Goal: Information Seeking & Learning: Find specific fact

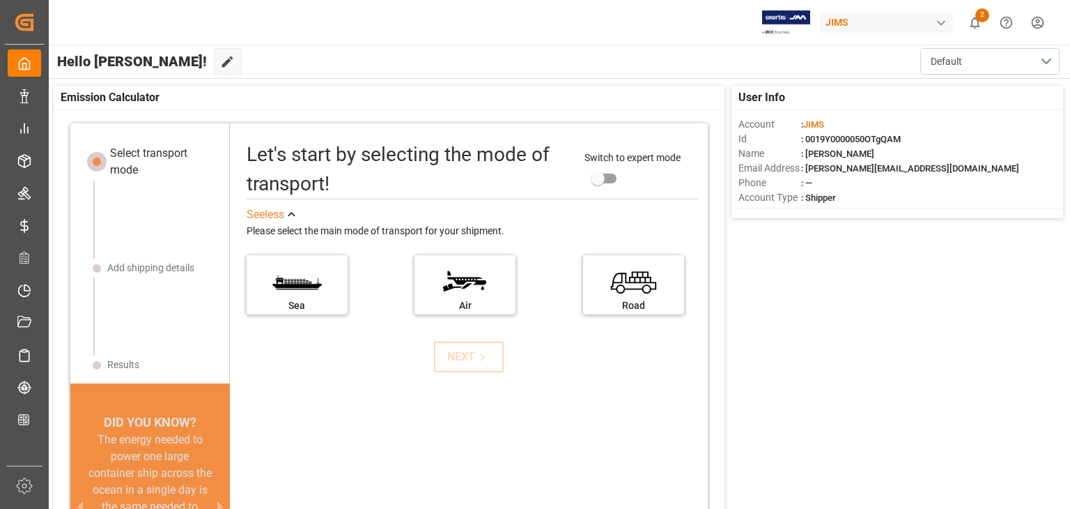
click at [887, 26] on div "JIMS" at bounding box center [887, 23] width 134 height 20
click at [293, 20] on html "Created by potrace 1.15, written by [PERSON_NAME] [DATE]-[DATE] Created by potr…" at bounding box center [535, 254] width 1070 height 509
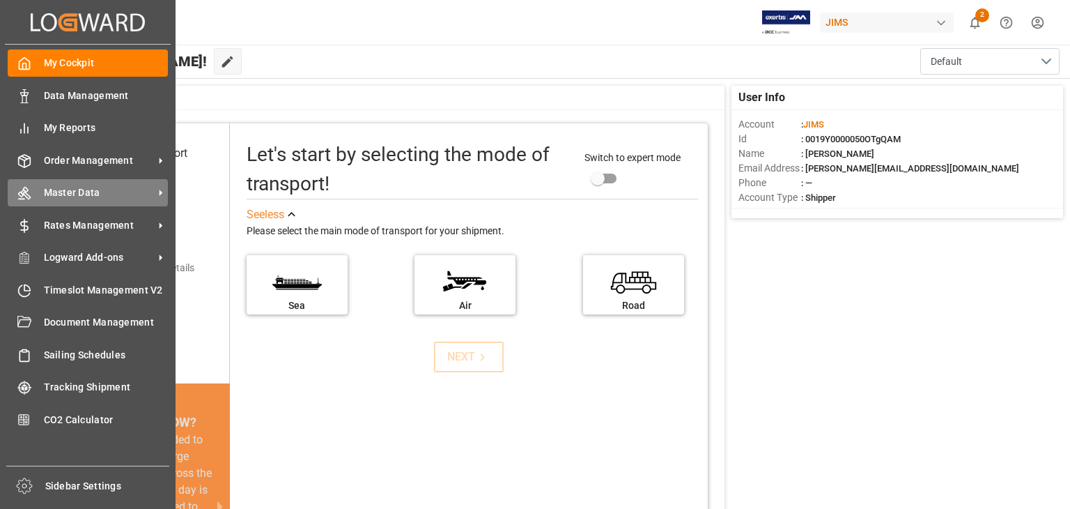
click at [151, 196] on span "Master Data" at bounding box center [99, 192] width 110 height 15
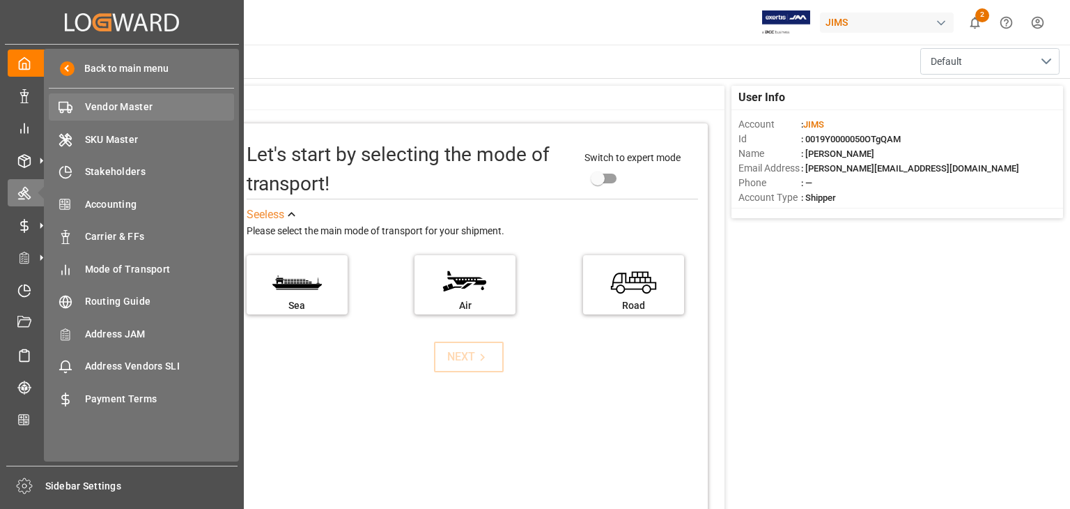
click at [138, 107] on span "Vendor Master" at bounding box center [160, 107] width 150 height 15
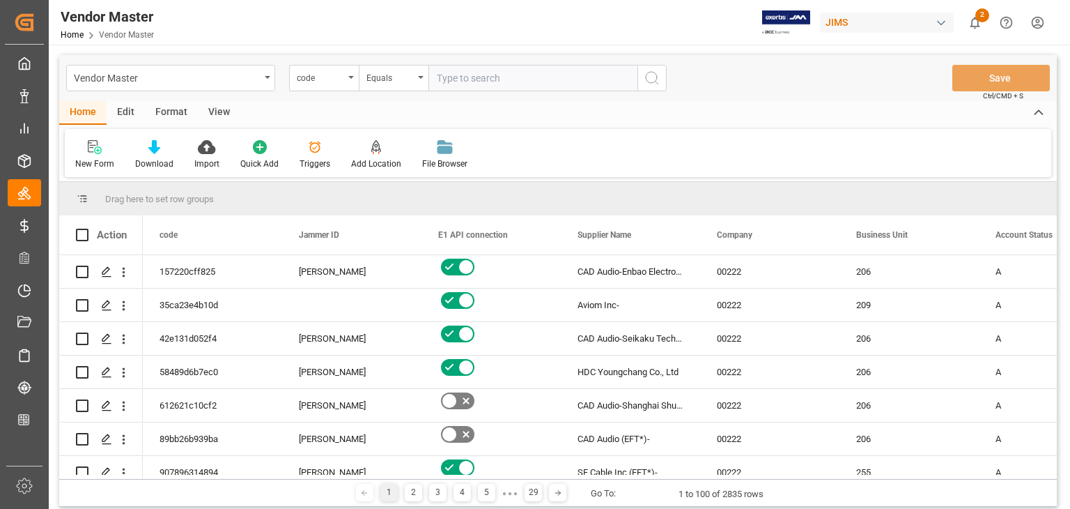
click at [494, 71] on input "text" at bounding box center [533, 78] width 209 height 26
type input "727309"
click at [340, 73] on div "code" at bounding box center [320, 76] width 47 height 16
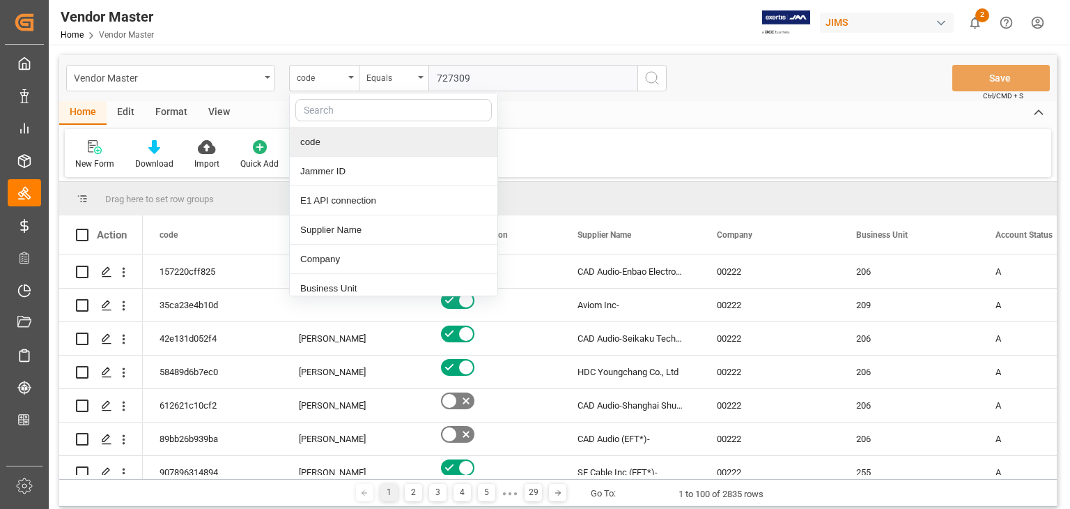
click at [354, 115] on input "text" at bounding box center [393, 110] width 197 height 22
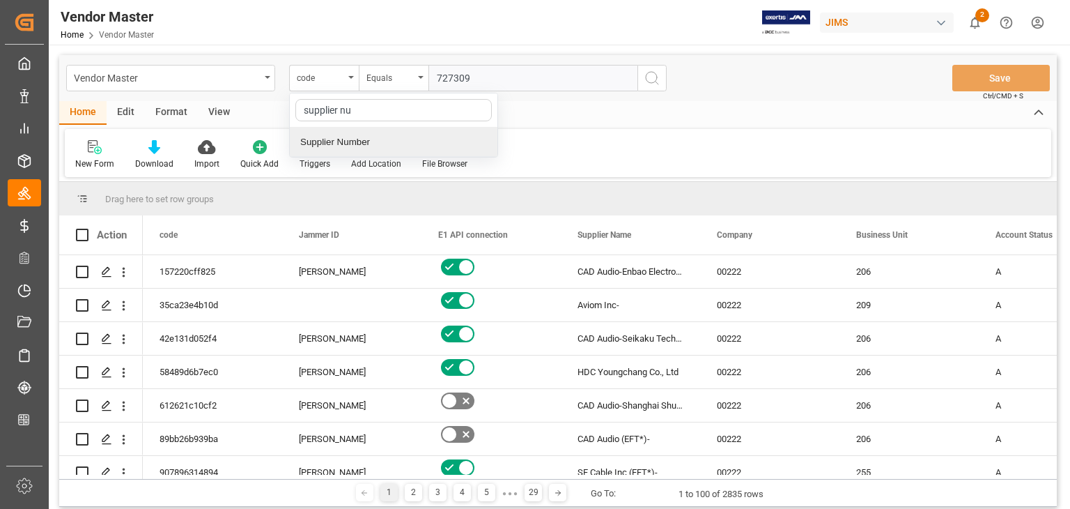
type input "supplier num"
click at [370, 143] on div "Supplier Number" at bounding box center [394, 142] width 208 height 29
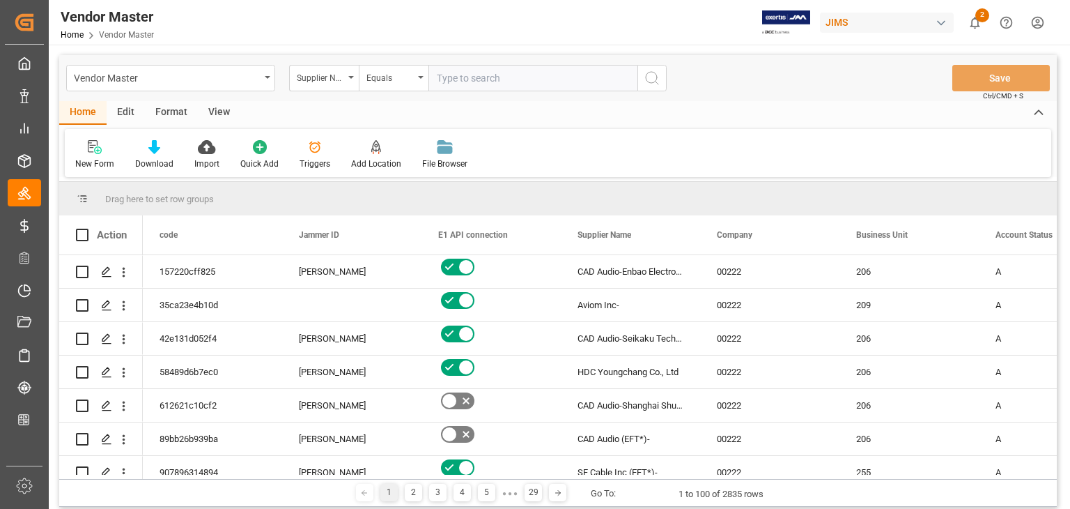
click at [558, 82] on input "text" at bounding box center [533, 78] width 209 height 26
paste input "727309"
type input "727309"
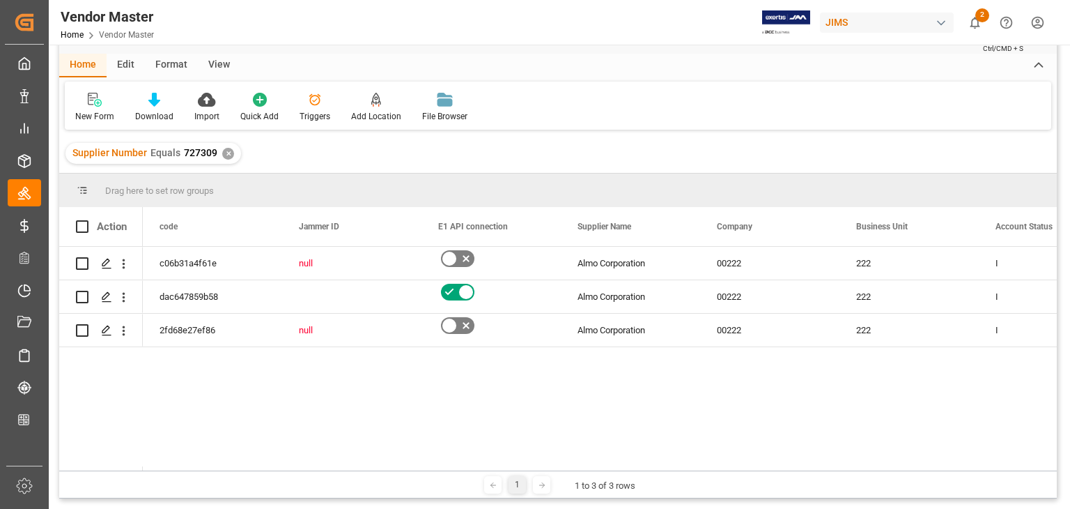
scroll to position [139, 0]
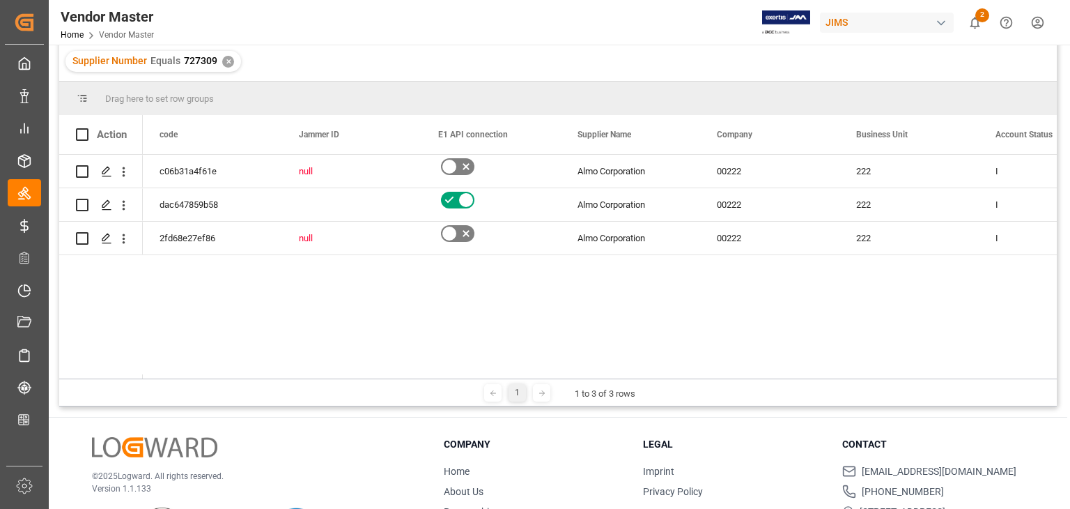
drag, startPoint x: 187, startPoint y: 378, endPoint x: 219, endPoint y: 378, distance: 32.1
click at [219, 378] on div "1 1 to 3 of 3 rows" at bounding box center [558, 392] width 998 height 28
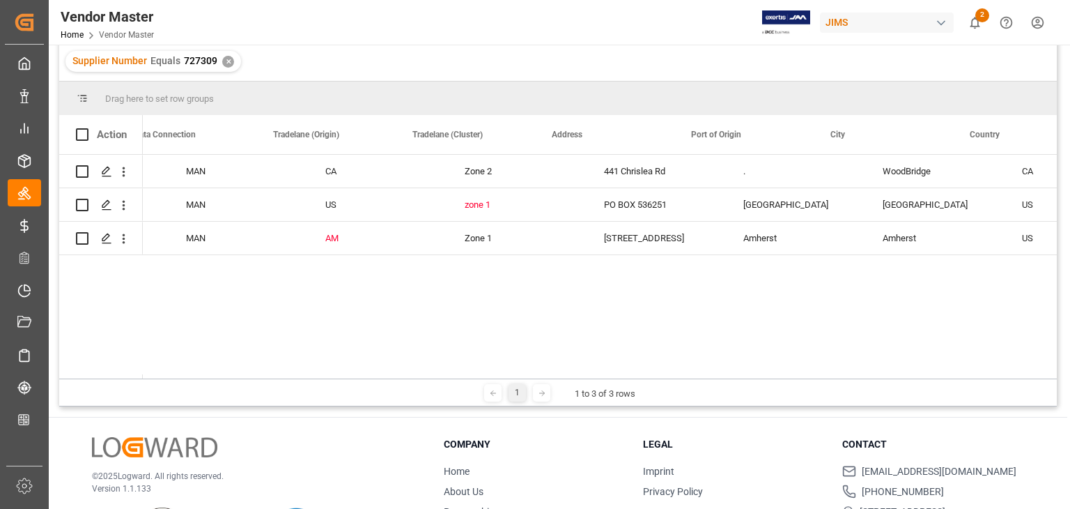
scroll to position [0, 0]
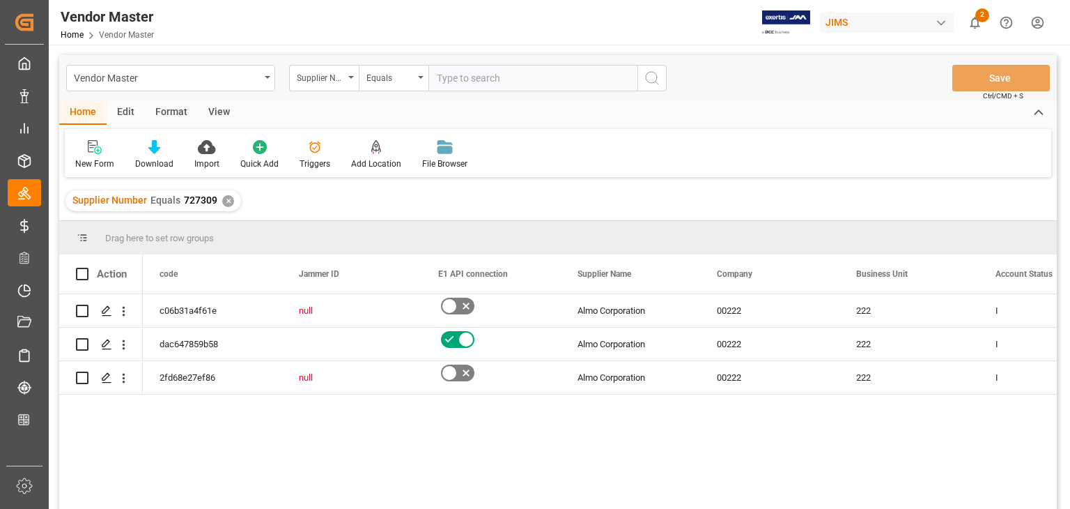
click at [222, 198] on div "✕" at bounding box center [228, 201] width 12 height 12
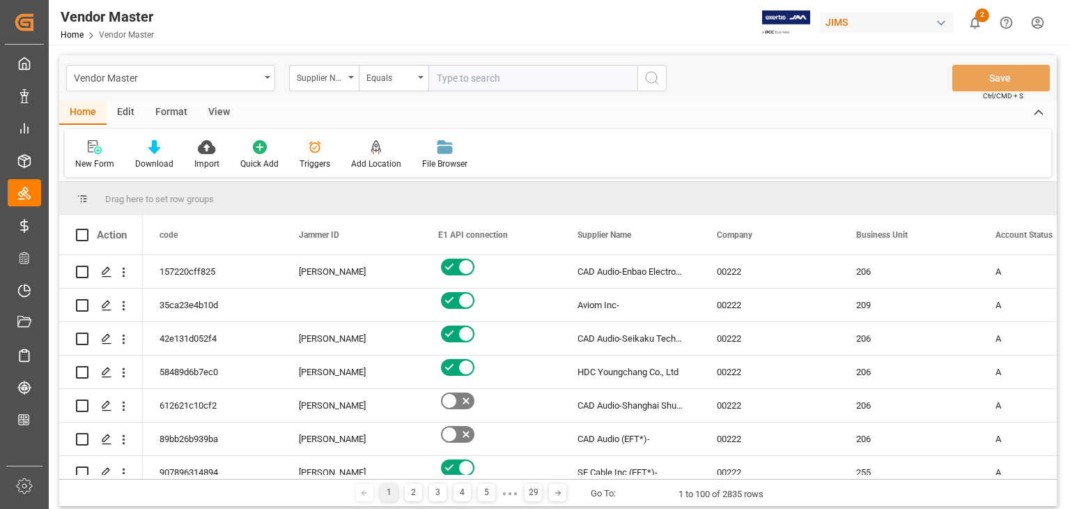
click at [502, 86] on input "text" at bounding box center [533, 78] width 209 height 26
paste input "752487"
type input "752487"
click at [652, 82] on icon "search button" at bounding box center [652, 78] width 17 height 17
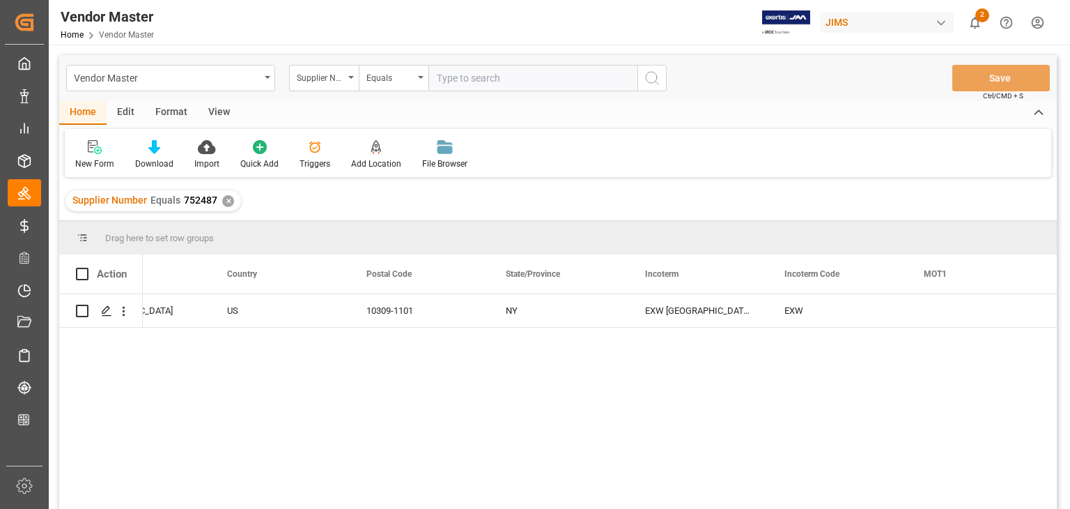
drag, startPoint x: 488, startPoint y: 79, endPoint x: 452, endPoint y: 109, distance: 46.5
click at [488, 79] on input "text" at bounding box center [533, 78] width 209 height 26
paste input "752660"
type input "752660"
click at [226, 199] on div "✕" at bounding box center [228, 201] width 12 height 12
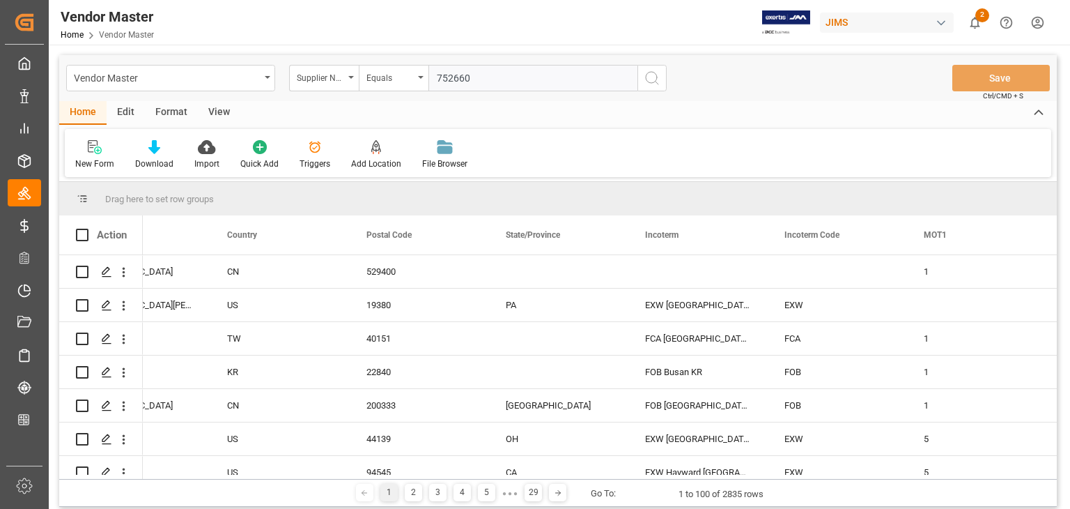
click at [654, 74] on icon "search button" at bounding box center [652, 78] width 17 height 17
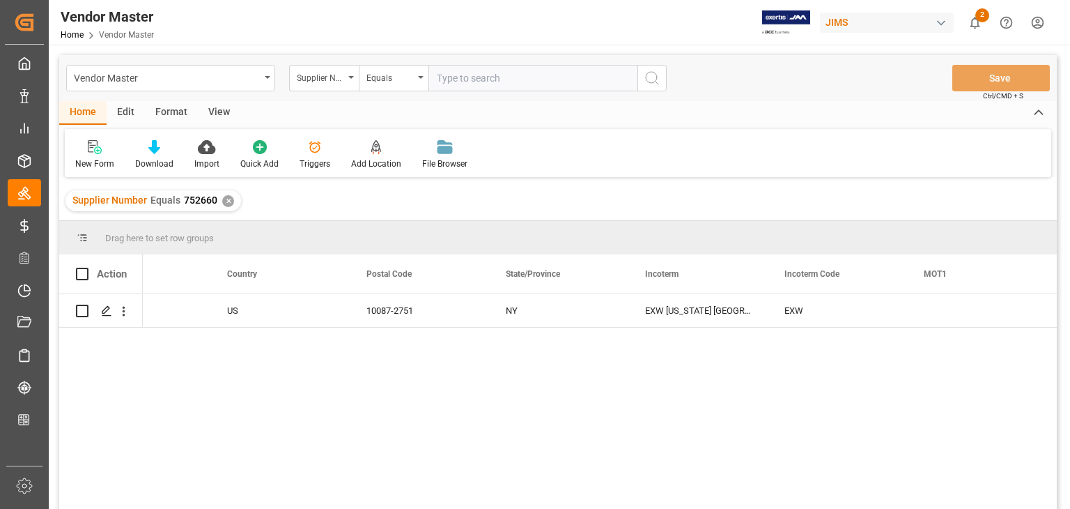
drag, startPoint x: 542, startPoint y: 77, endPoint x: 466, endPoint y: 110, distance: 82.7
click at [542, 77] on input "text" at bounding box center [533, 78] width 209 height 26
paste input "727309"
type input "727309"
click at [229, 199] on div "✕" at bounding box center [228, 201] width 12 height 12
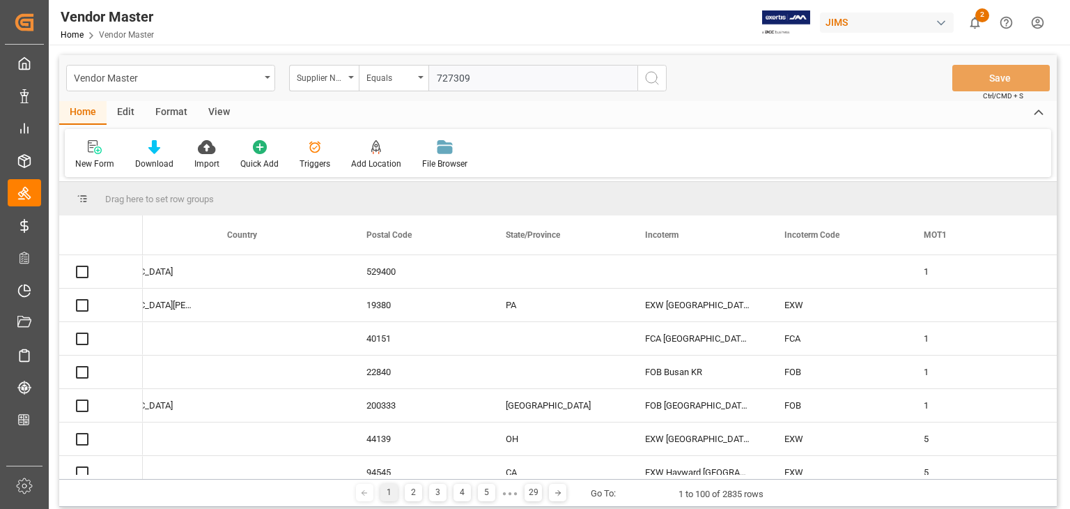
click at [646, 87] on button "search button" at bounding box center [652, 78] width 29 height 26
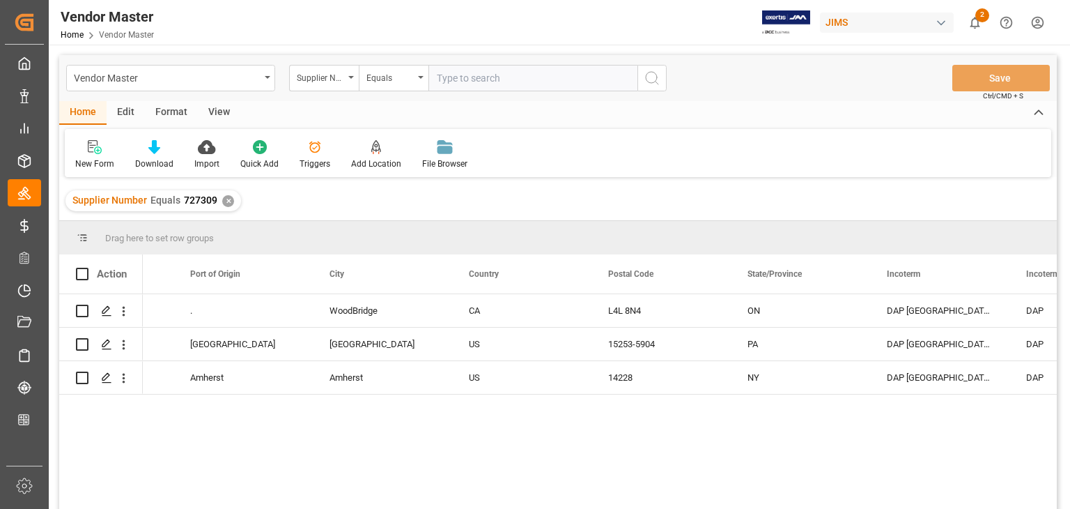
click at [446, 69] on input "text" at bounding box center [533, 78] width 209 height 26
paste input "752451"
type input "752451"
click at [223, 201] on div "✕" at bounding box center [228, 201] width 12 height 12
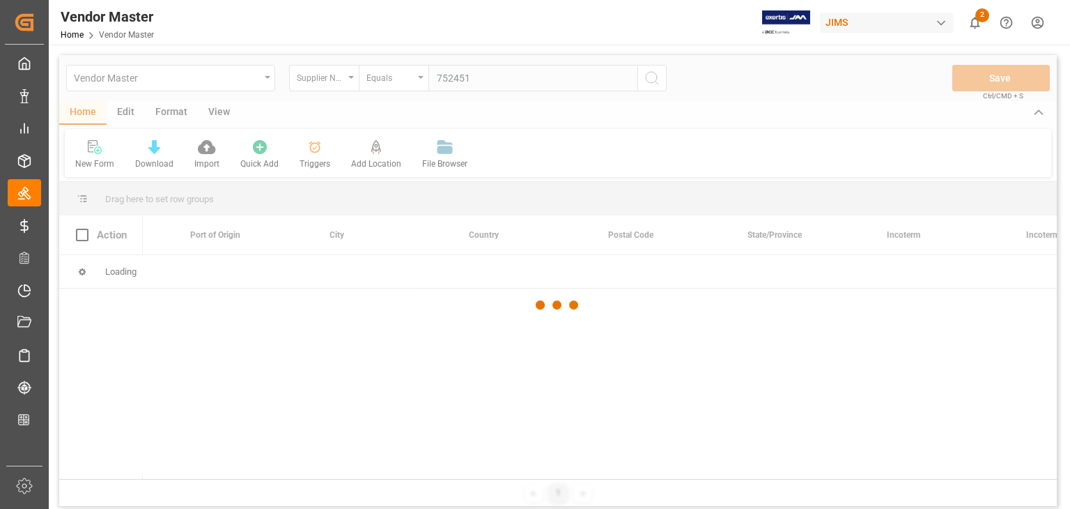
click at [654, 82] on div at bounding box center [558, 305] width 998 height 500
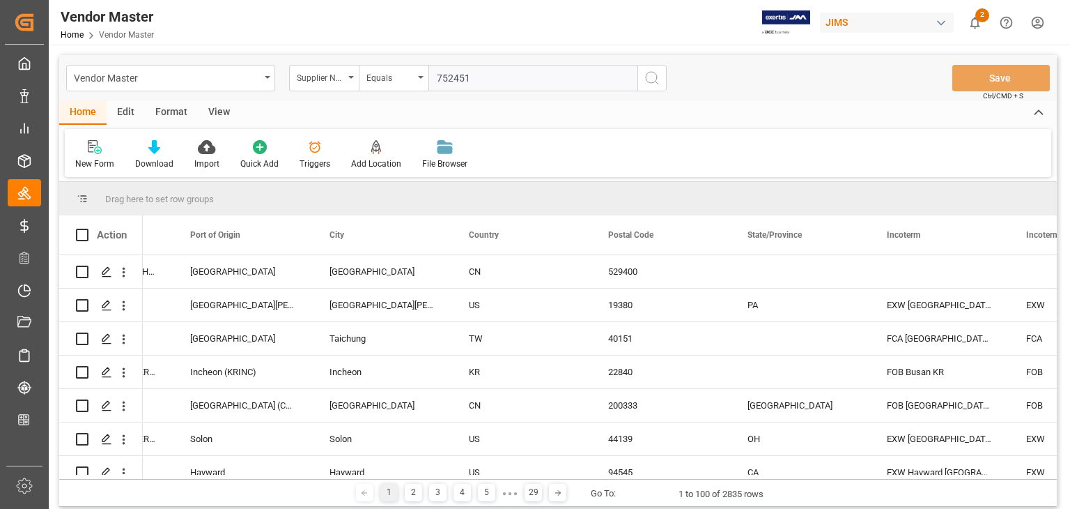
click at [654, 82] on icon "search button" at bounding box center [652, 78] width 17 height 17
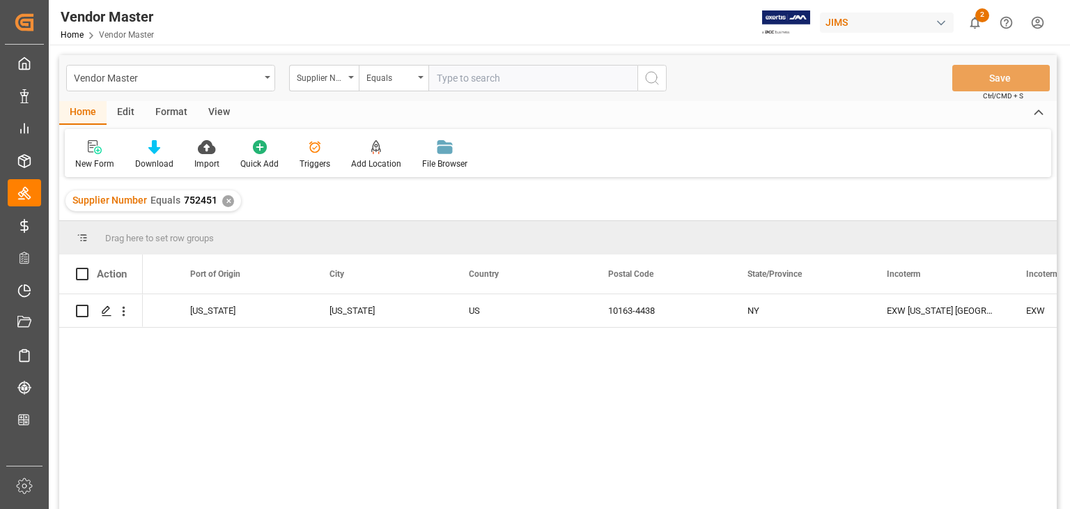
click at [528, 86] on input "text" at bounding box center [533, 78] width 209 height 26
paste input "752476"
type input "752476"
click at [228, 201] on div "✕" at bounding box center [228, 201] width 12 height 12
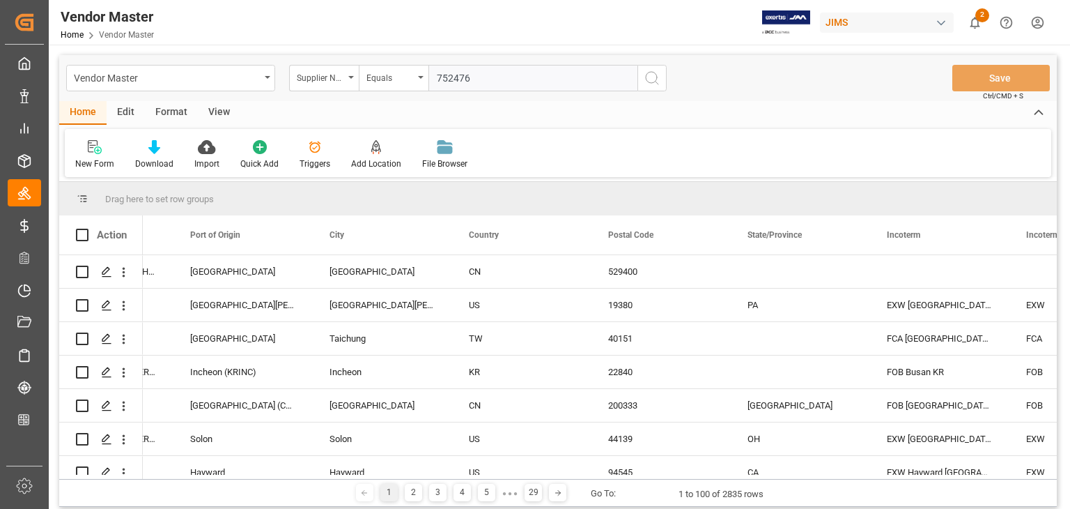
click at [644, 83] on icon "search button" at bounding box center [652, 78] width 17 height 17
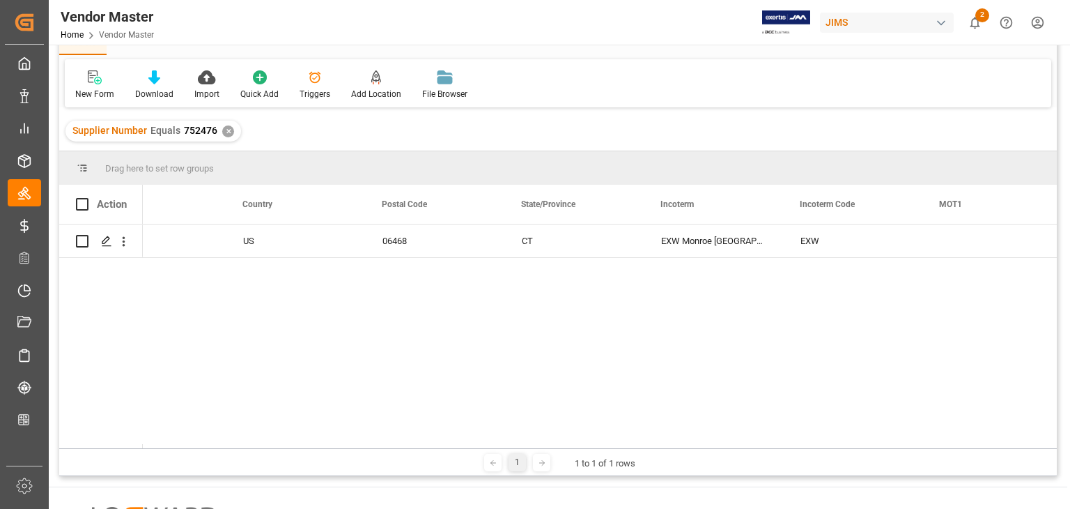
click at [837, 308] on div "[PERSON_NAME] [GEOGRAPHIC_DATA] 06468 CT EXW [GEOGRAPHIC_DATA] [GEOGRAPHIC_DATA…" at bounding box center [600, 336] width 914 height 224
